Goal: Navigation & Orientation: Find specific page/section

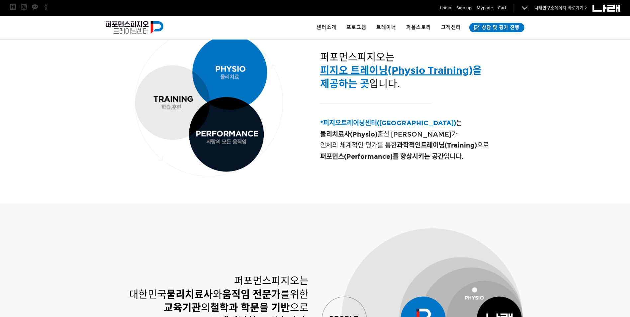
scroll to position [105, 0]
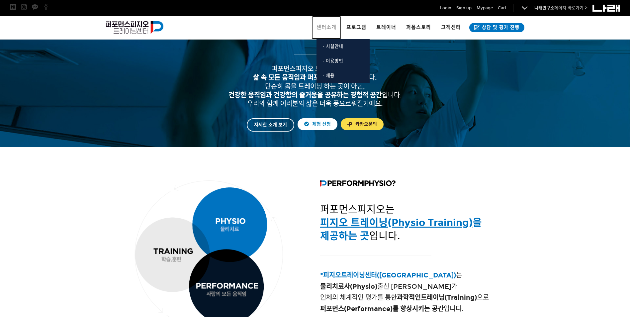
click at [325, 28] on span "센터소개" at bounding box center [326, 27] width 20 height 6
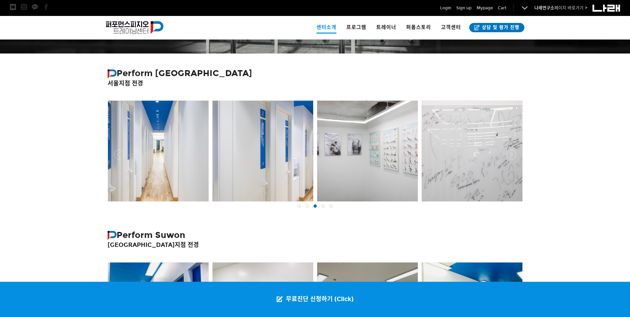
scroll to position [166, 0]
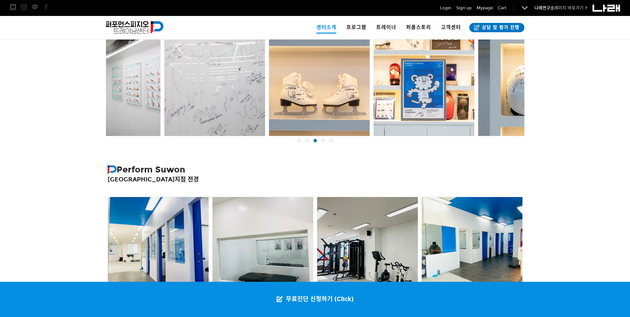
drag, startPoint x: 489, startPoint y: 90, endPoint x: 221, endPoint y: 103, distance: 267.9
click at [221, 103] on div at bounding box center [214, 85] width 101 height 101
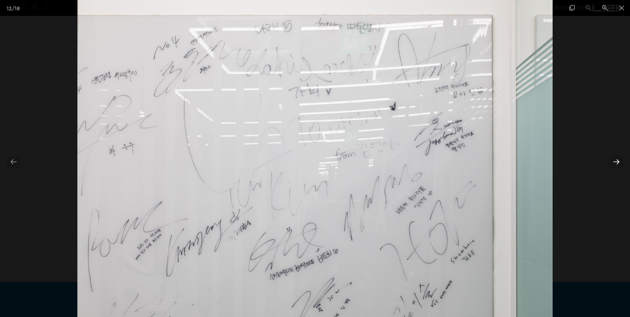
click at [615, 161] on div at bounding box center [616, 161] width 14 height 13
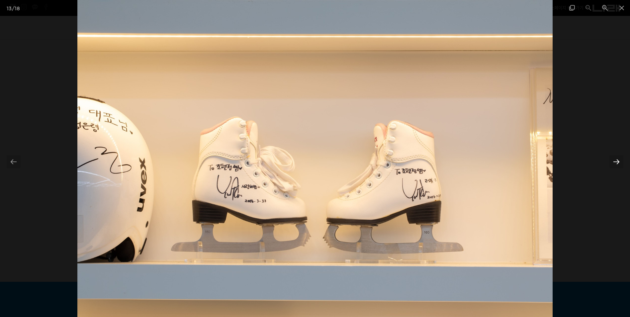
click at [615, 161] on div at bounding box center [616, 161] width 14 height 13
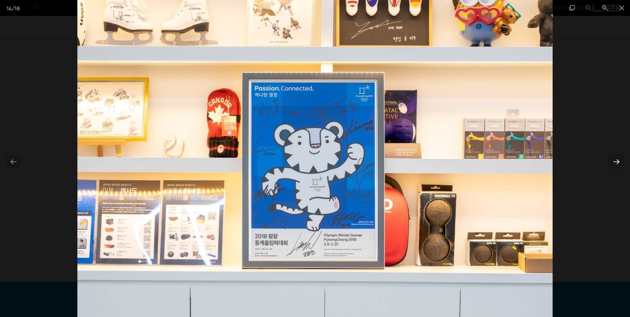
click at [615, 161] on div at bounding box center [616, 161] width 14 height 13
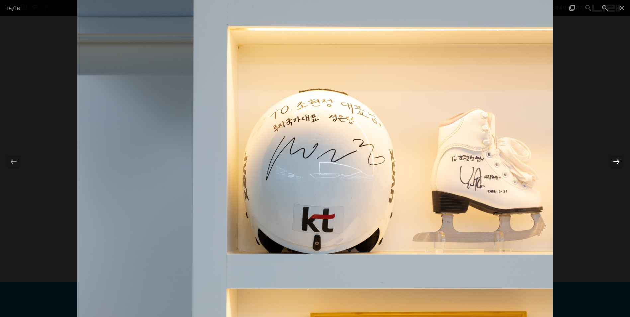
click at [615, 161] on div at bounding box center [616, 161] width 14 height 13
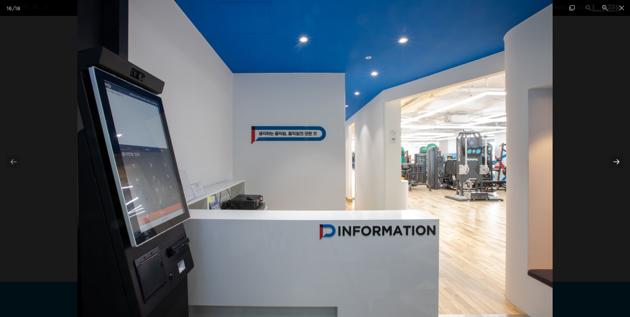
click at [615, 161] on div at bounding box center [616, 161] width 14 height 13
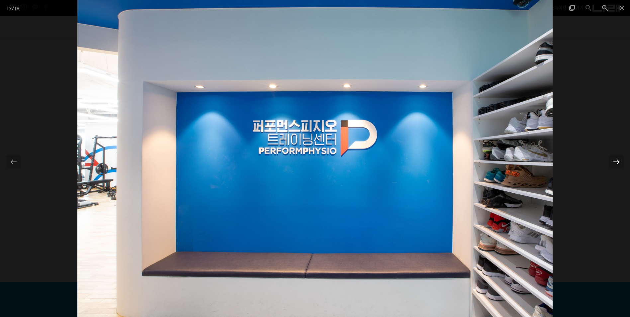
click at [615, 161] on div at bounding box center [616, 161] width 14 height 13
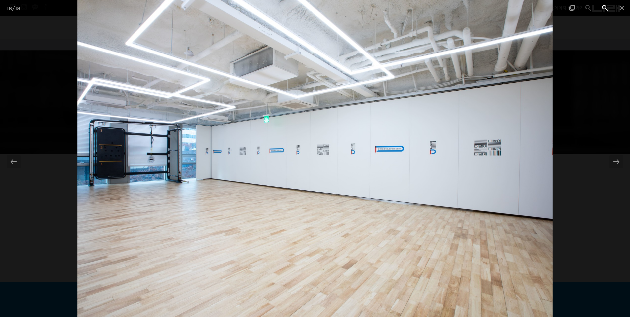
drag, startPoint x: 621, startPoint y: 7, endPoint x: 612, endPoint y: 8, distance: 8.4
click at [620, 8] on span at bounding box center [621, 8] width 17 height 16
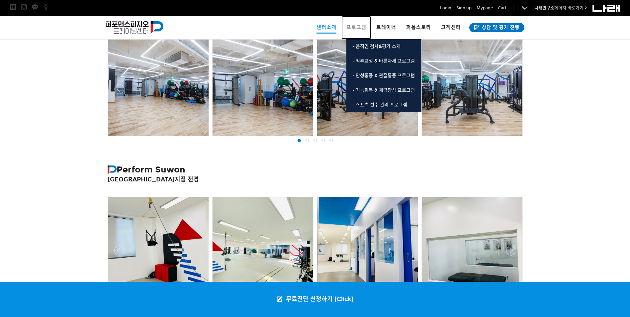
click at [359, 25] on span "프로그램" at bounding box center [356, 27] width 20 height 6
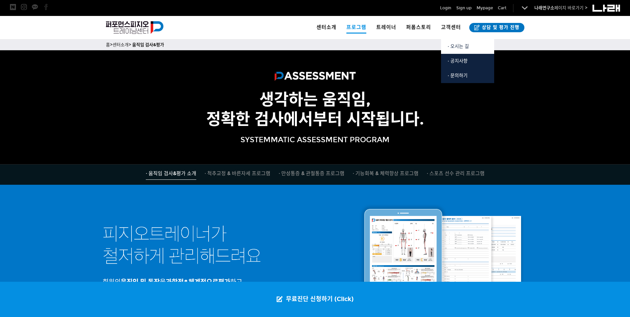
click at [456, 46] on span "· 오시는 길" at bounding box center [458, 46] width 21 height 6
